Goal: Task Accomplishment & Management: Manage account settings

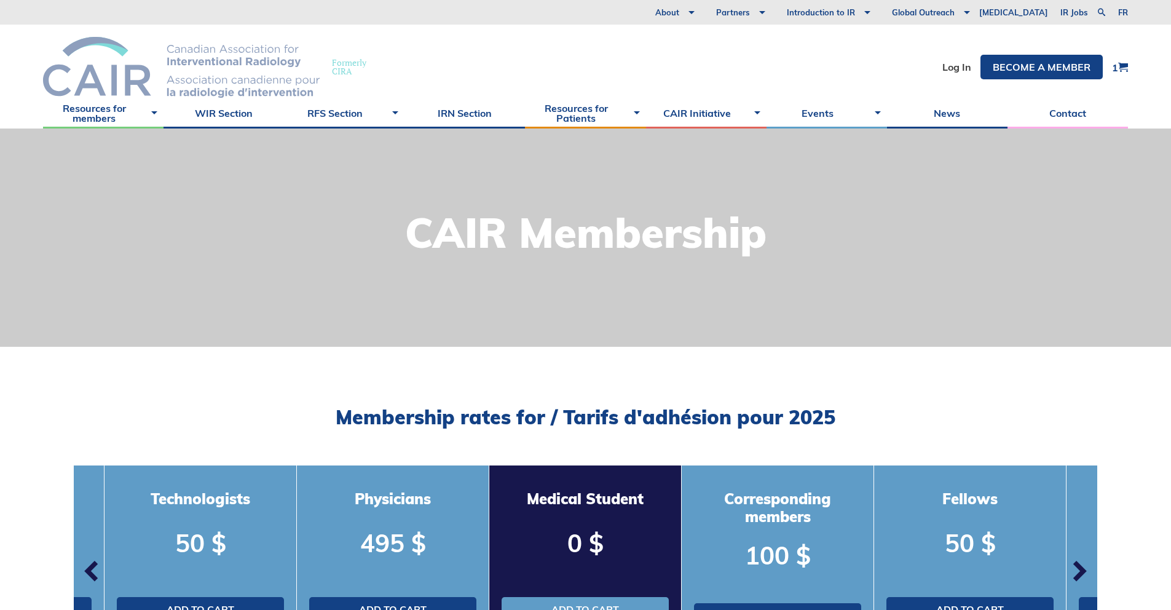
click at [85, 79] on img at bounding box center [181, 67] width 277 height 61
click at [218, 65] on img at bounding box center [181, 67] width 277 height 61
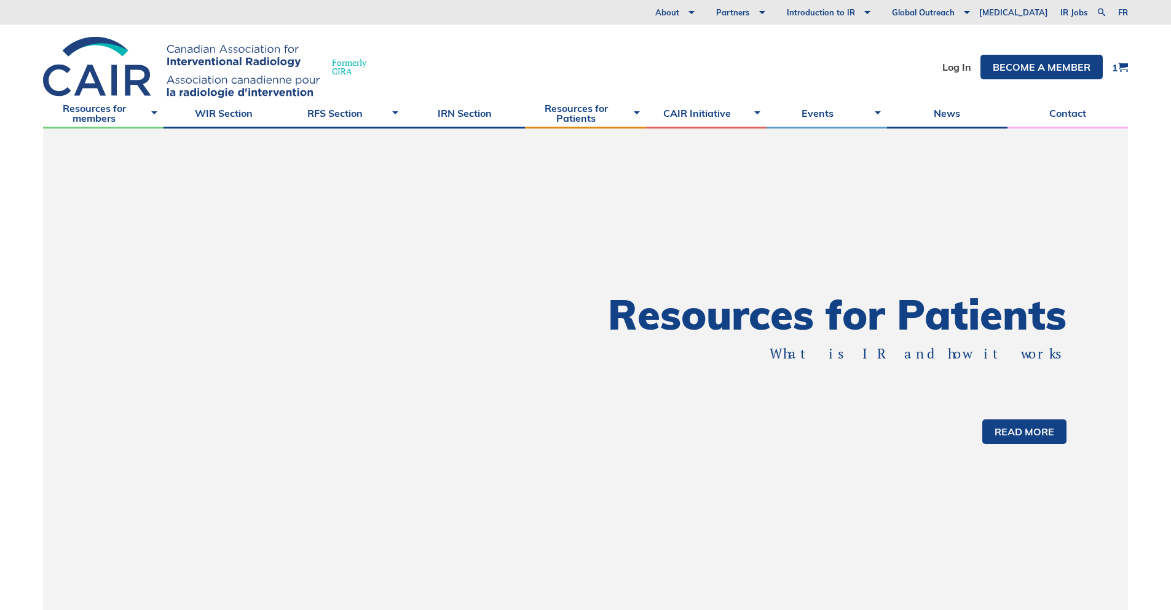
click at [951, 74] on li "Log In" at bounding box center [957, 67] width 29 height 25
click at [955, 70] on link "Log In" at bounding box center [957, 67] width 29 height 10
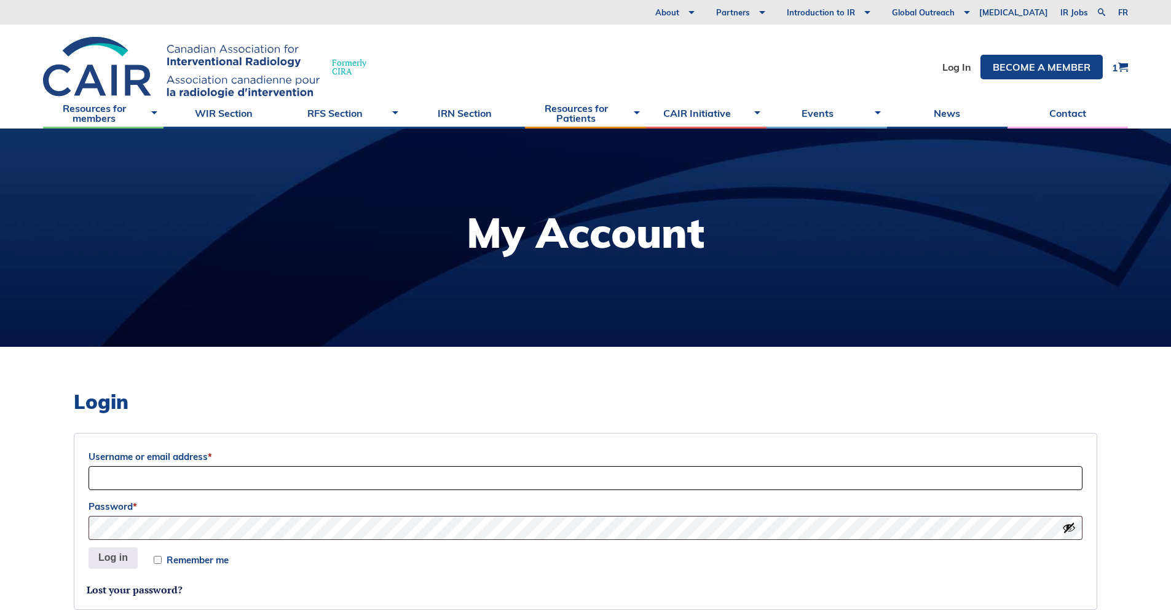
click at [268, 475] on input "Username or email address *" at bounding box center [586, 478] width 994 height 24
type input "ahmed2001ayman@gmail.com"
click at [106, 560] on button "Log in" at bounding box center [113, 558] width 49 height 22
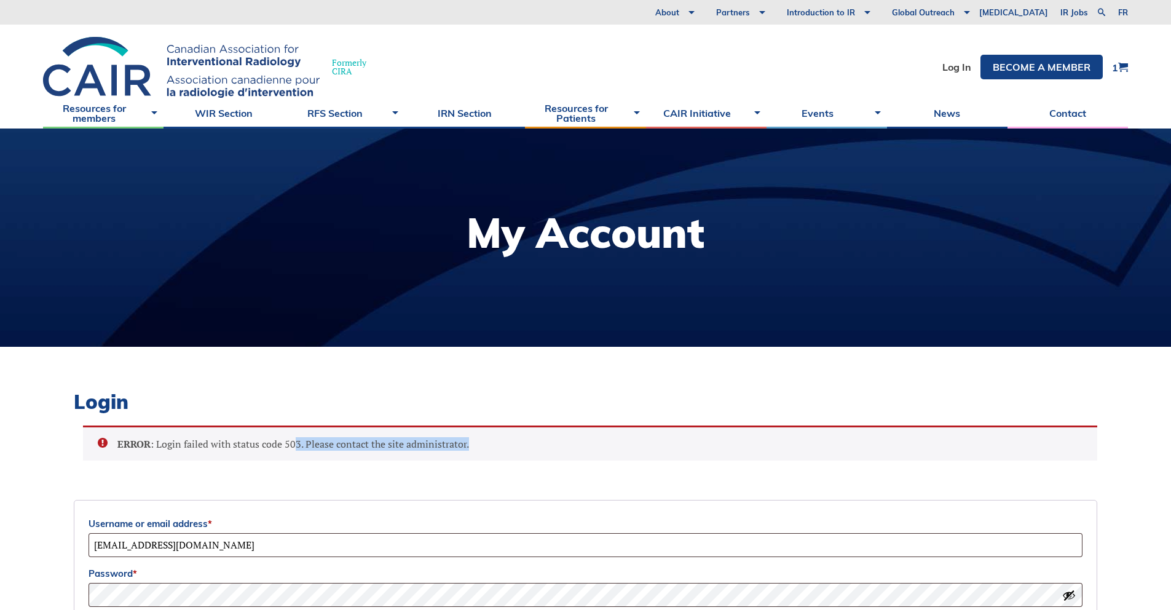
drag, startPoint x: 359, startPoint y: 438, endPoint x: 512, endPoint y: 438, distance: 152.5
click at [512, 438] on li "ERROR : Login failed with status code 503. Please contact the site administrato…" at bounding box center [597, 444] width 960 height 14
